Goal: Transaction & Acquisition: Book appointment/travel/reservation

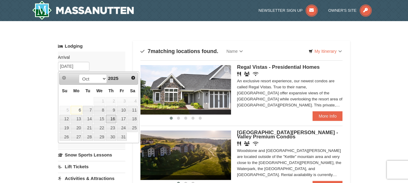
click at [113, 117] on link "16" at bounding box center [111, 119] width 10 height 8
type input "[DATE]"
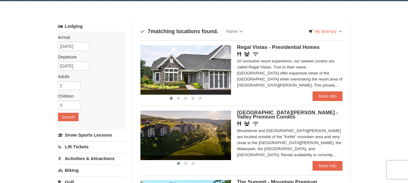
scroll to position [30, 0]
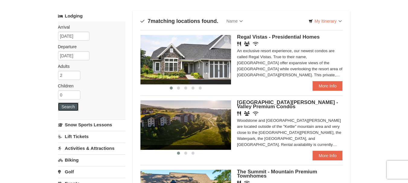
click at [71, 107] on button "Search" at bounding box center [68, 107] width 21 height 8
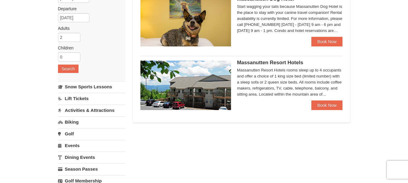
scroll to position [91, 0]
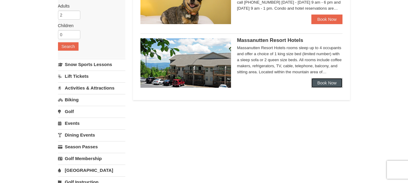
click at [324, 79] on link "Book Now" at bounding box center [326, 83] width 31 height 10
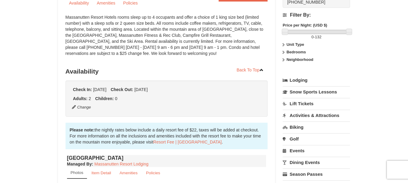
scroll to position [60, 0]
